Goal: Task Accomplishment & Management: Manage account settings

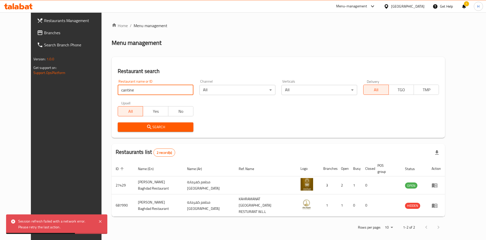
type input "cantine"
click button "Search" at bounding box center [156, 126] width 76 height 9
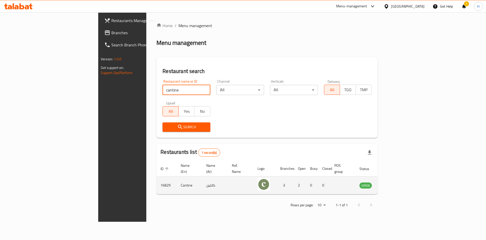
click at [392, 183] on icon "enhanced table" at bounding box center [389, 185] width 6 height 4
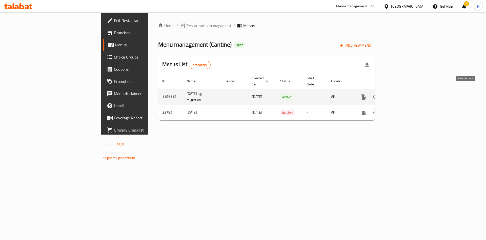
click at [403, 94] on icon "enhanced table" at bounding box center [400, 97] width 6 height 6
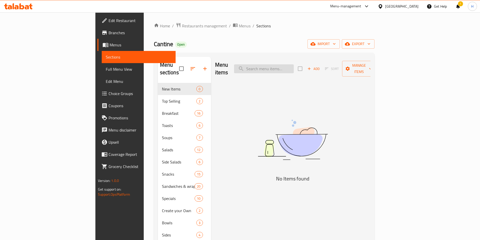
click at [294, 64] on input "search" at bounding box center [264, 68] width 60 height 9
paste input "Boiled Eggs"
drag, startPoint x: 293, startPoint y: 64, endPoint x: 409, endPoint y: 78, distance: 117.3
click at [371, 75] on div "Menu items Boiled Eggs Add Sort Manage items No Items found" at bounding box center [290, 235] width 159 height 356
type input "Boiled"
